Goal: Task Accomplishment & Management: Use online tool/utility

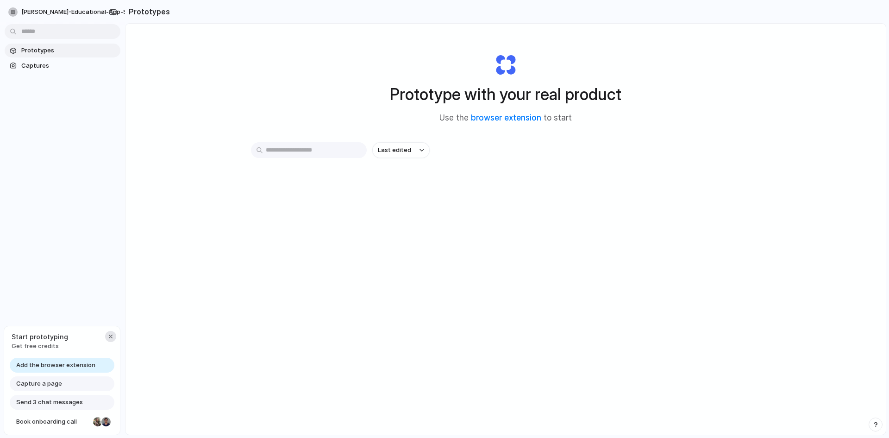
click at [111, 338] on div "button" at bounding box center [110, 335] width 7 height 7
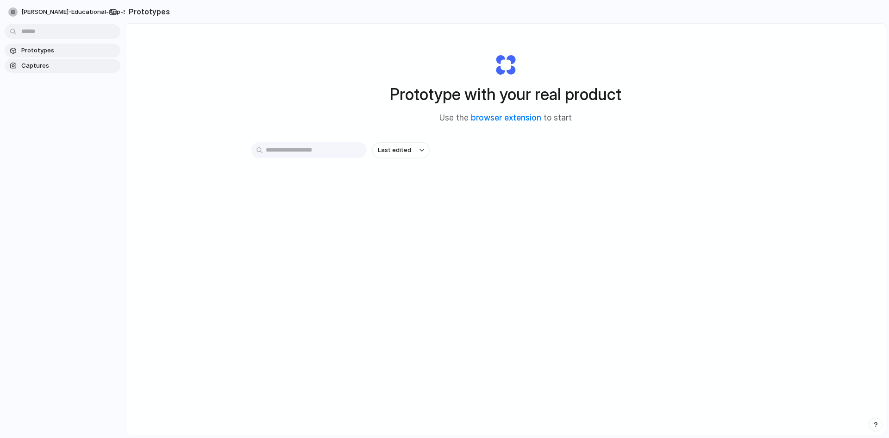
click at [41, 69] on span "Captures" at bounding box center [68, 65] width 95 height 9
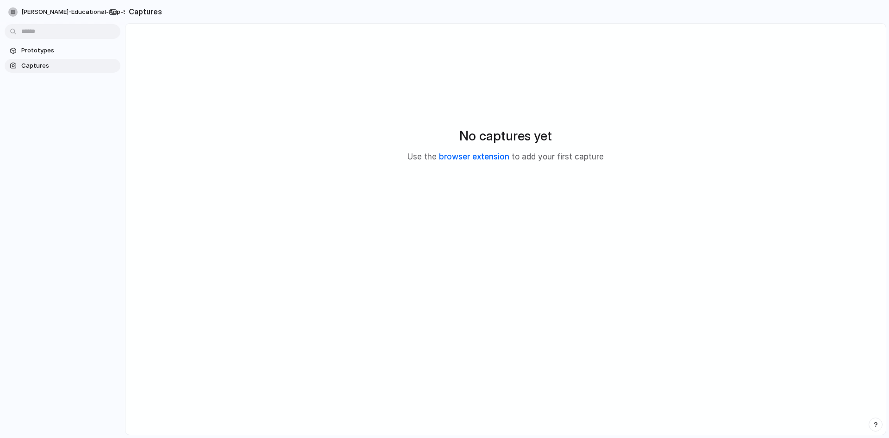
click at [492, 157] on link "browser extension" at bounding box center [474, 156] width 70 height 9
click at [846, 38] on div "No captures yet Use the browser extension to add your first capture" at bounding box center [506, 144] width 738 height 219
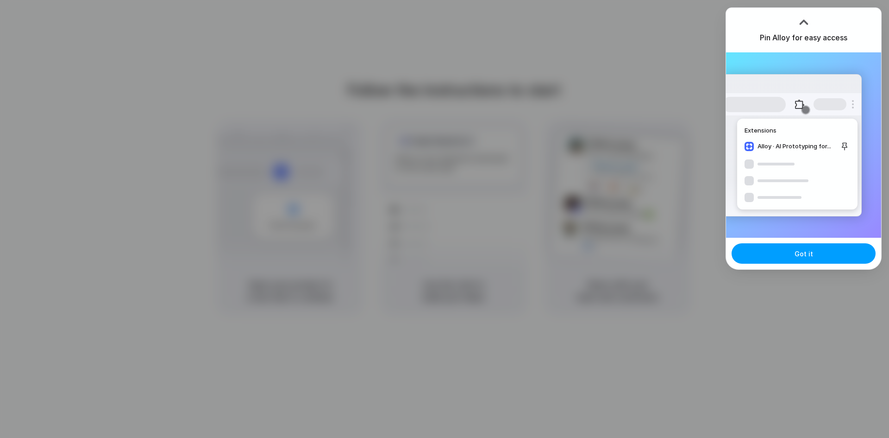
click at [791, 254] on button "Got it" at bounding box center [804, 253] width 144 height 20
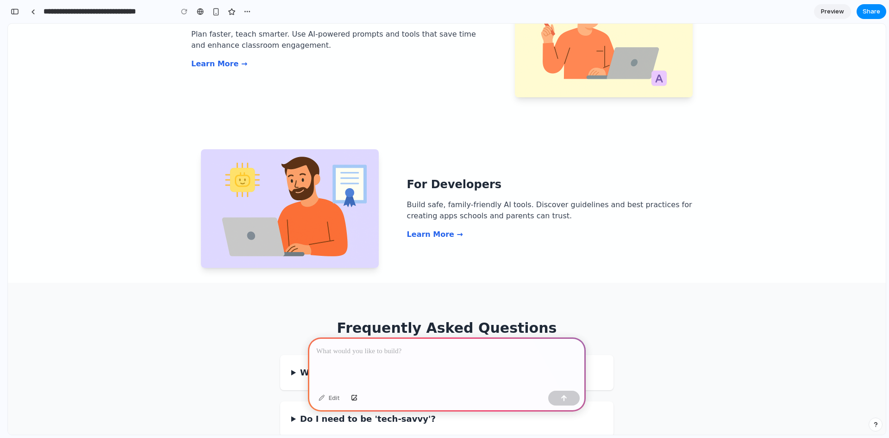
scroll to position [1019, 0]
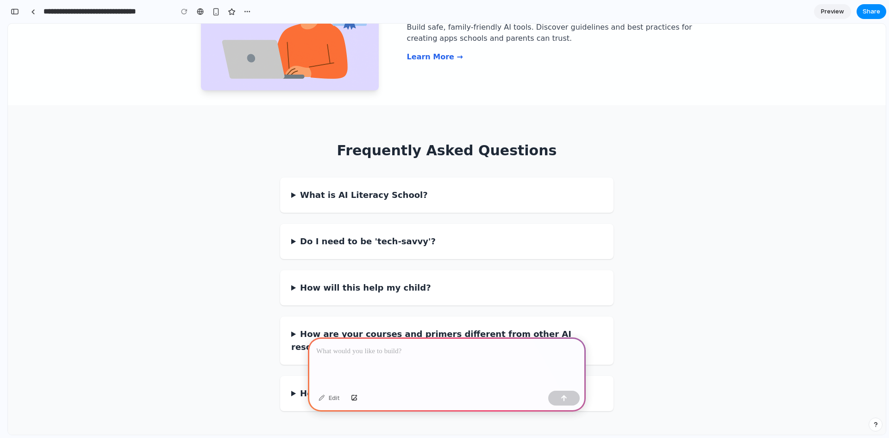
click at [402, 355] on div at bounding box center [447, 362] width 278 height 50
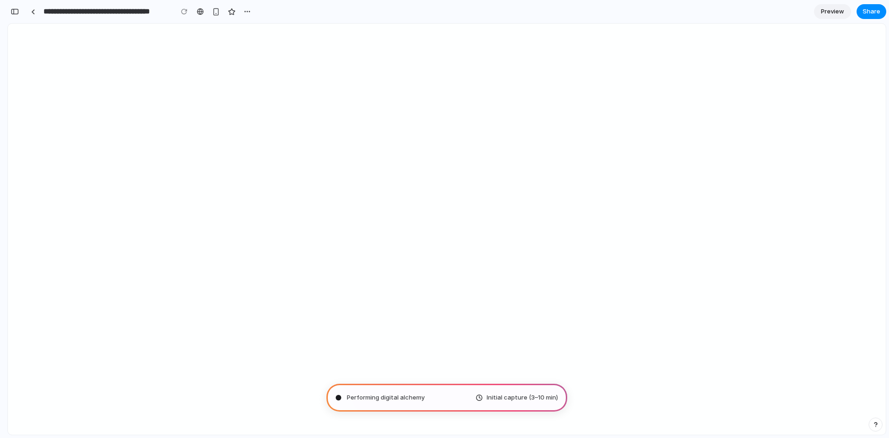
type input "**********"
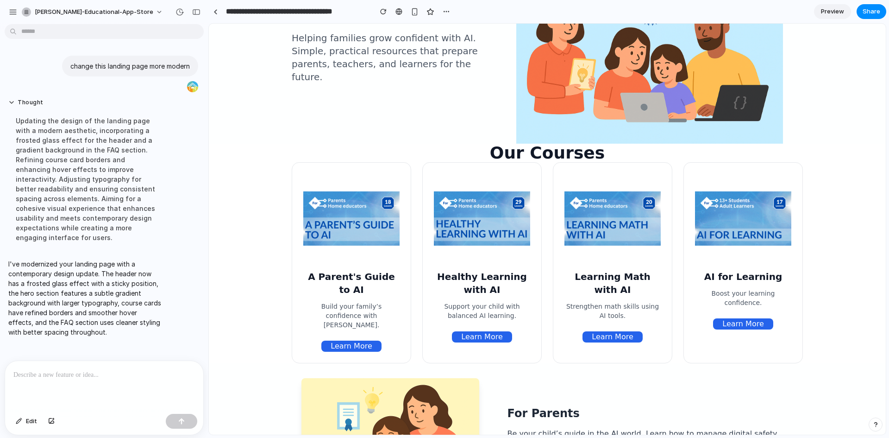
scroll to position [24, 0]
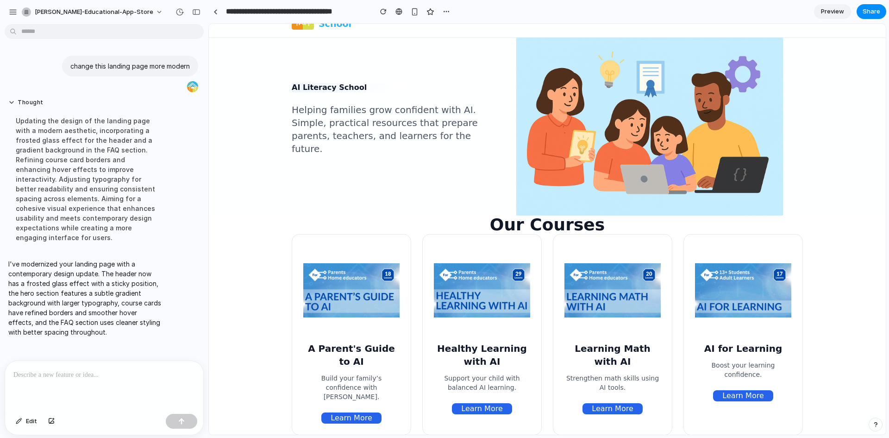
click at [90, 383] on div at bounding box center [104, 385] width 198 height 49
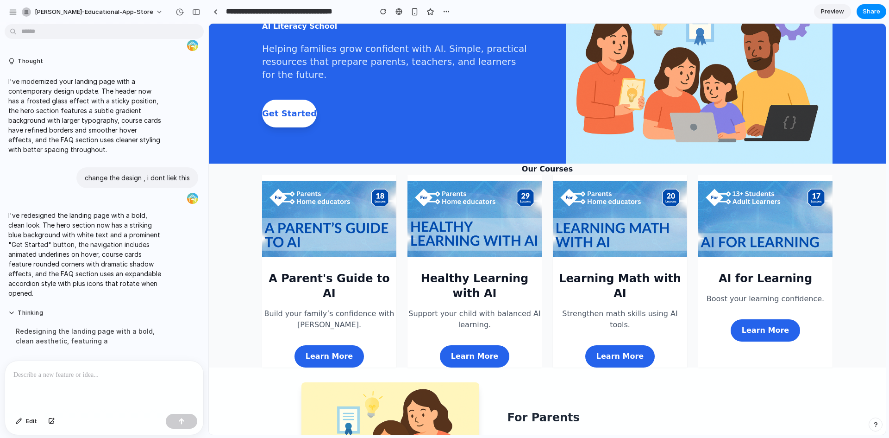
scroll to position [0, 0]
